Goal: Task Accomplishment & Management: Use online tool/utility

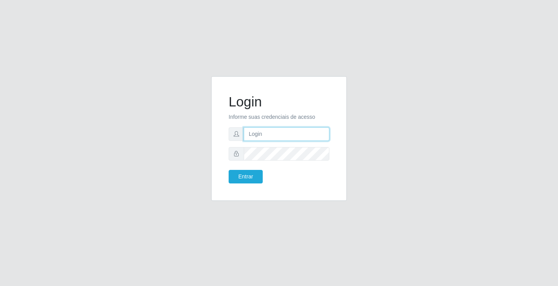
drag, startPoint x: 0, startPoint y: 0, endPoint x: 295, endPoint y: 132, distance: 323.4
click at [295, 132] on input "text" at bounding box center [287, 134] width 86 height 14
type input "[PERSON_NAME]"
click at [228, 170] on button "Entrar" at bounding box center [245, 177] width 34 height 14
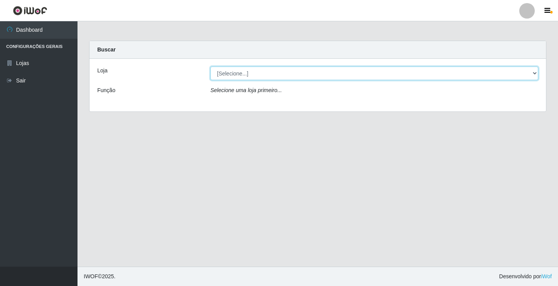
click at [259, 74] on select "[Selecione...] Ideal - Conceição" at bounding box center [374, 74] width 328 height 14
select select "231"
click at [210, 67] on select "[Selecione...] Ideal - Conceição" at bounding box center [374, 74] width 328 height 14
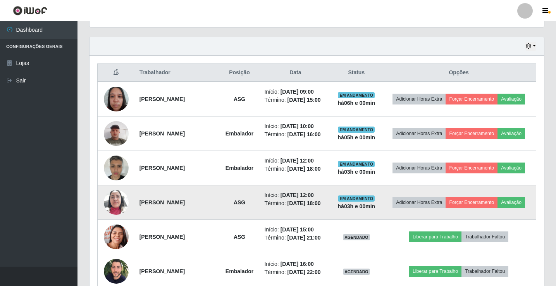
scroll to position [271, 0]
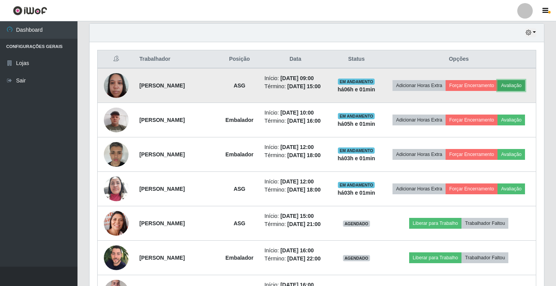
click at [497, 91] on button "Avaliação" at bounding box center [510, 85] width 27 height 11
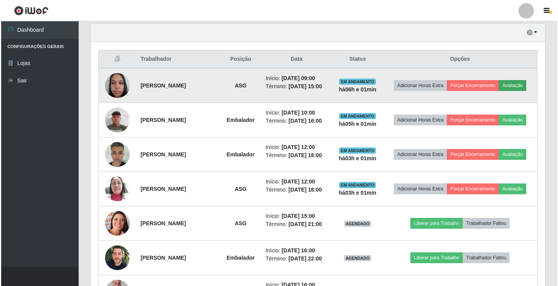
scroll to position [161, 450]
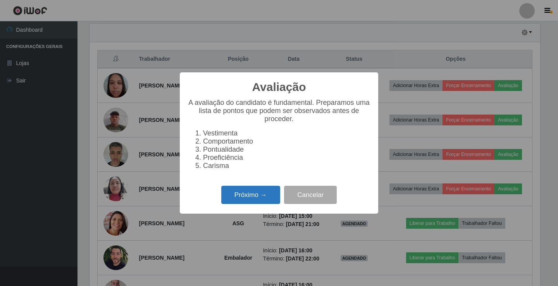
click at [257, 199] on button "Próximo →" at bounding box center [250, 195] width 59 height 18
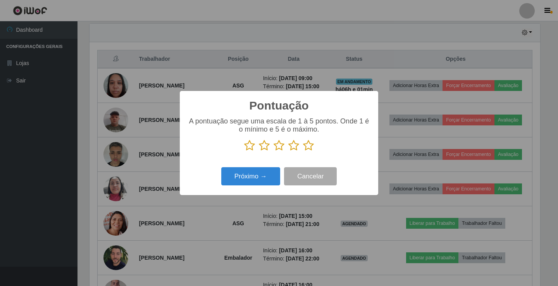
scroll to position [387002, 386712]
click at [281, 148] on icon at bounding box center [278, 146] width 11 height 12
click at [273, 151] on input "radio" at bounding box center [273, 151] width 0 height 0
click at [274, 179] on button "Próximo →" at bounding box center [250, 176] width 59 height 18
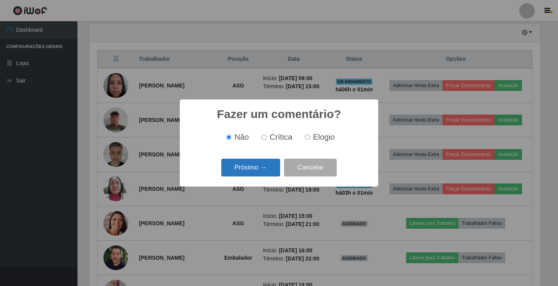
click at [270, 173] on button "Próximo →" at bounding box center [250, 168] width 59 height 18
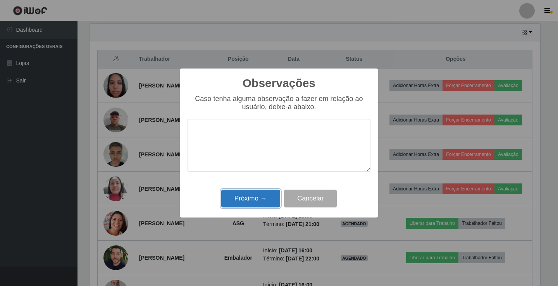
click at [274, 197] on button "Próximo →" at bounding box center [250, 199] width 59 height 18
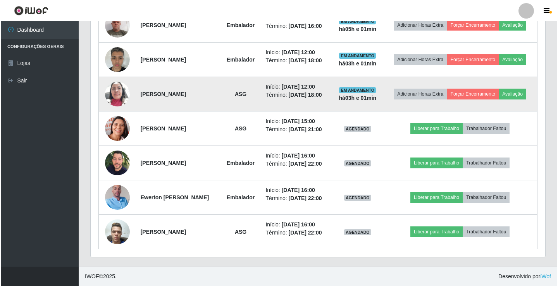
scroll to position [387, 0]
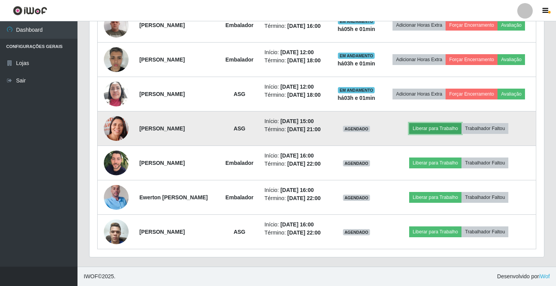
click at [439, 134] on button "Liberar para Trabalho" at bounding box center [435, 128] width 52 height 11
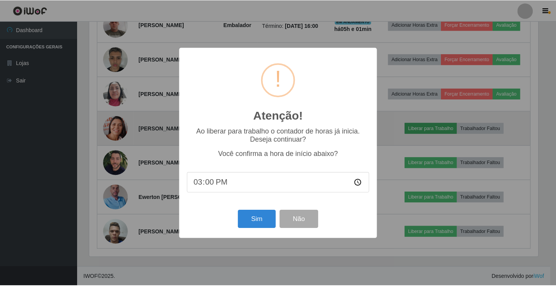
scroll to position [161, 450]
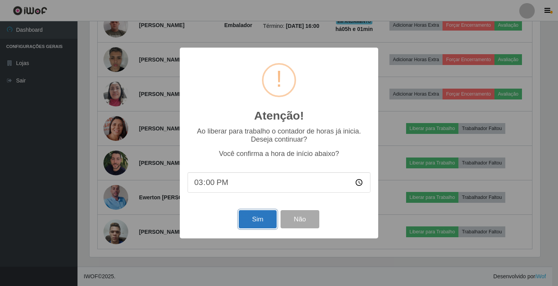
click at [255, 217] on button "Sim" at bounding box center [257, 219] width 38 height 18
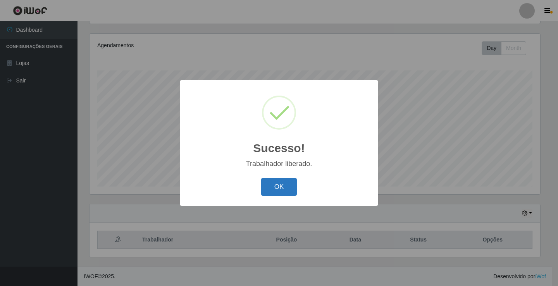
click at [282, 193] on button "OK" at bounding box center [279, 187] width 36 height 18
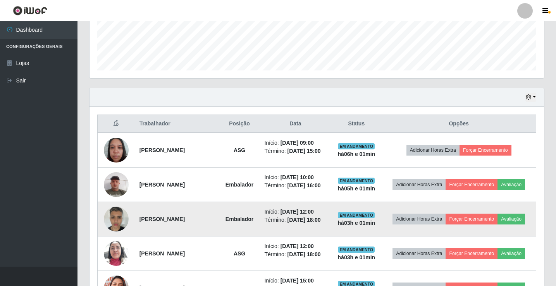
scroll to position [245, 0]
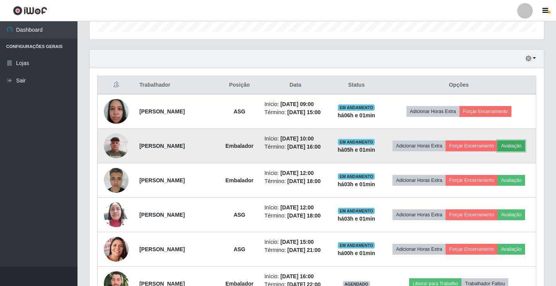
click at [497, 151] on button "Avaliação" at bounding box center [510, 146] width 27 height 11
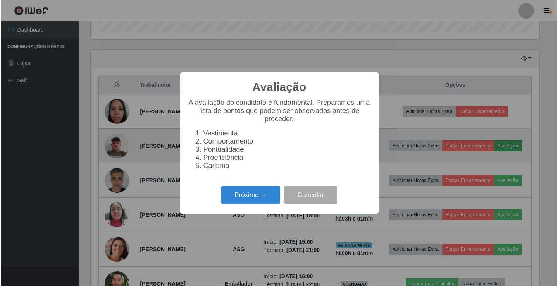
scroll to position [161, 450]
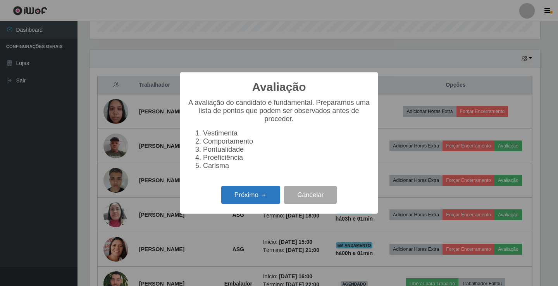
click at [252, 204] on button "Próximo →" at bounding box center [250, 195] width 59 height 18
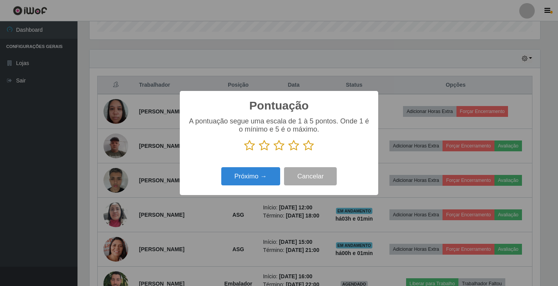
click at [281, 146] on icon at bounding box center [278, 146] width 11 height 12
click at [273, 151] on input "radio" at bounding box center [273, 151] width 0 height 0
click at [269, 177] on button "Próximo →" at bounding box center [250, 176] width 59 height 18
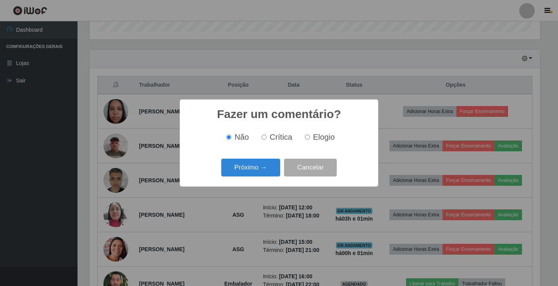
click at [269, 177] on button "Próximo →" at bounding box center [250, 168] width 59 height 18
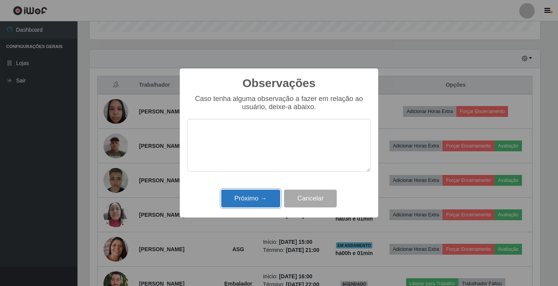
click at [273, 194] on button "Próximo →" at bounding box center [250, 199] width 59 height 18
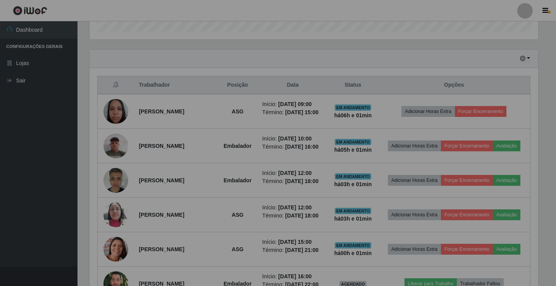
scroll to position [161, 454]
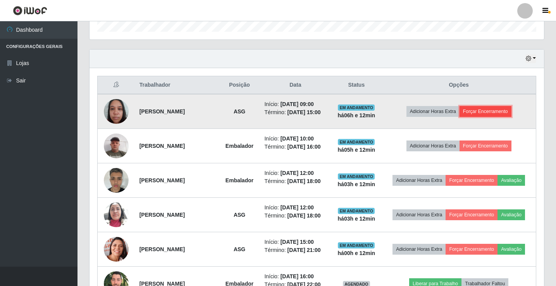
click at [497, 114] on button "Forçar Encerramento" at bounding box center [485, 111] width 52 height 11
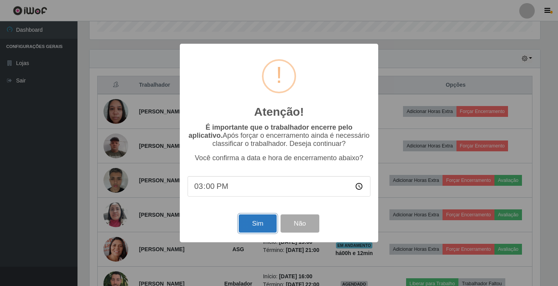
click at [261, 223] on button "Sim" at bounding box center [257, 223] width 38 height 18
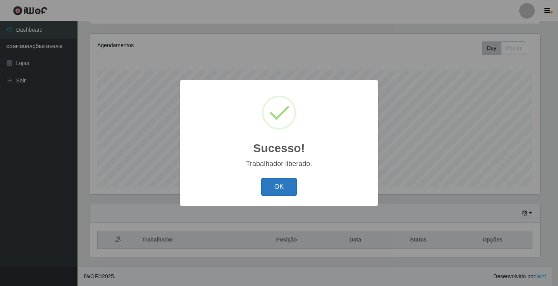
click at [292, 189] on button "OK" at bounding box center [279, 187] width 36 height 18
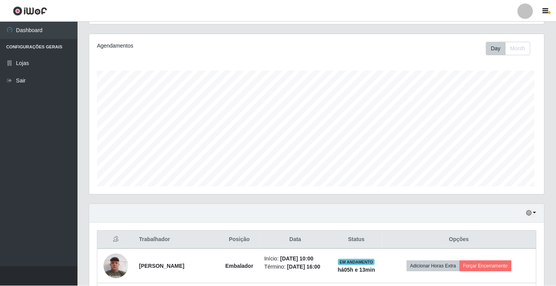
scroll to position [161, 454]
click at [523, 14] on div at bounding box center [524, 10] width 15 height 15
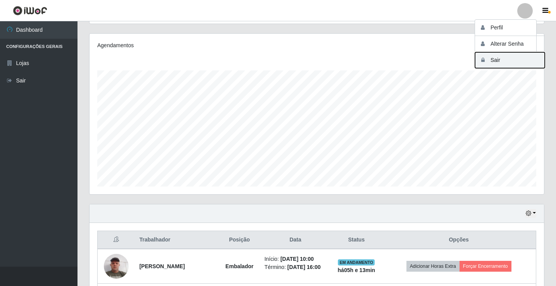
click at [509, 60] on button "Sair" at bounding box center [510, 60] width 70 height 16
